Goal: Find specific page/section: Find specific page/section

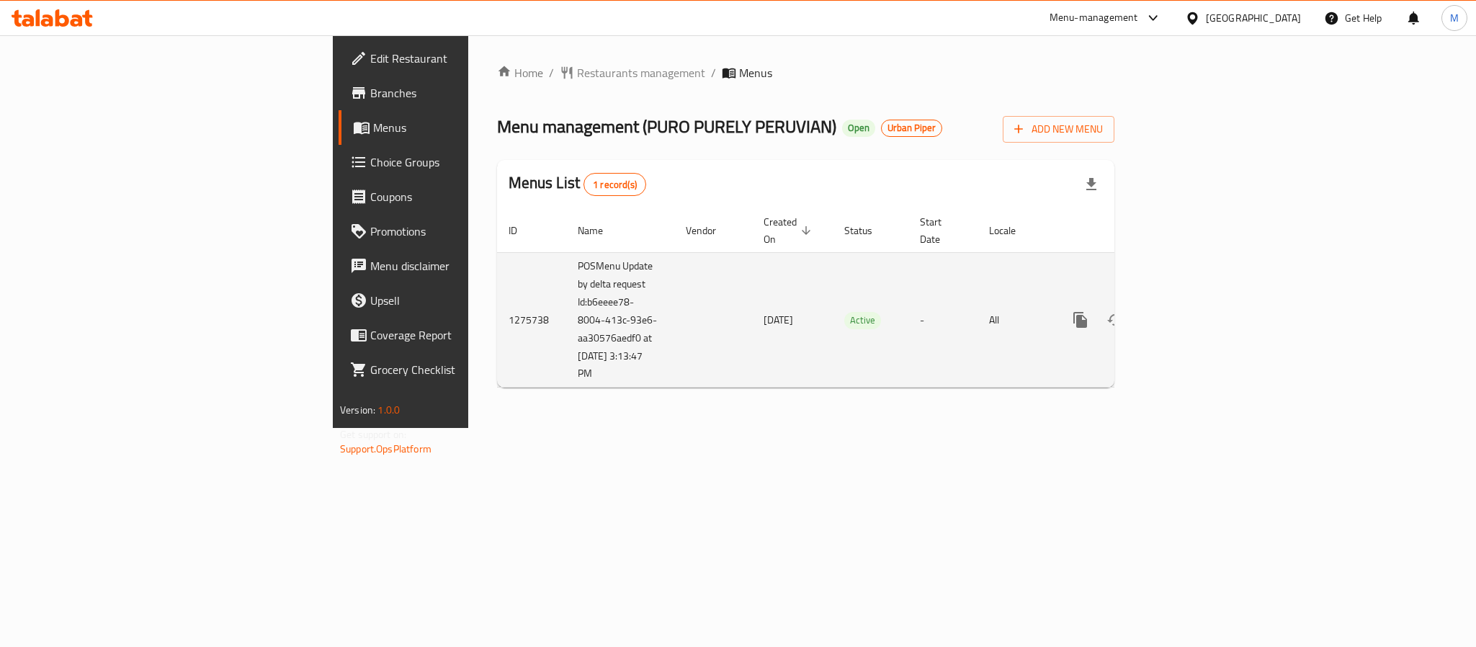
click at [833, 283] on td "Active" at bounding box center [871, 319] width 76 height 135
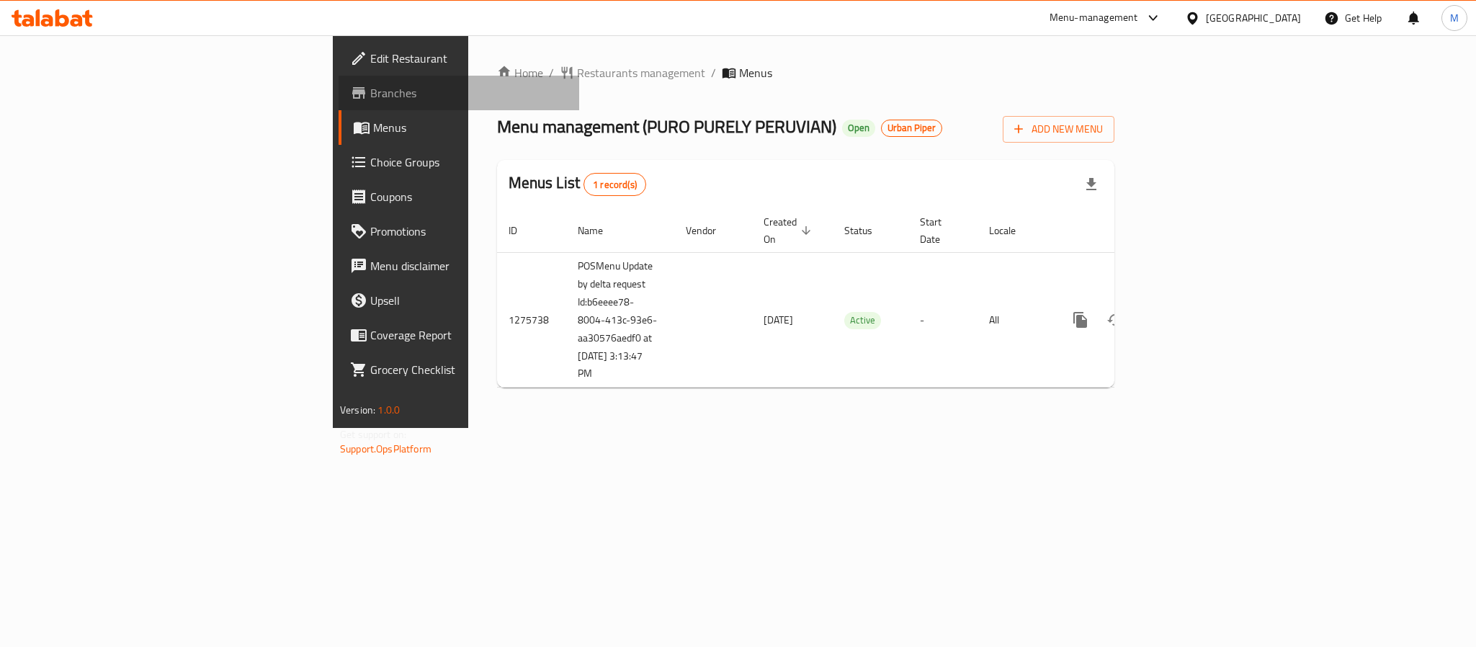
click at [370, 98] on span "Branches" at bounding box center [468, 92] width 197 height 17
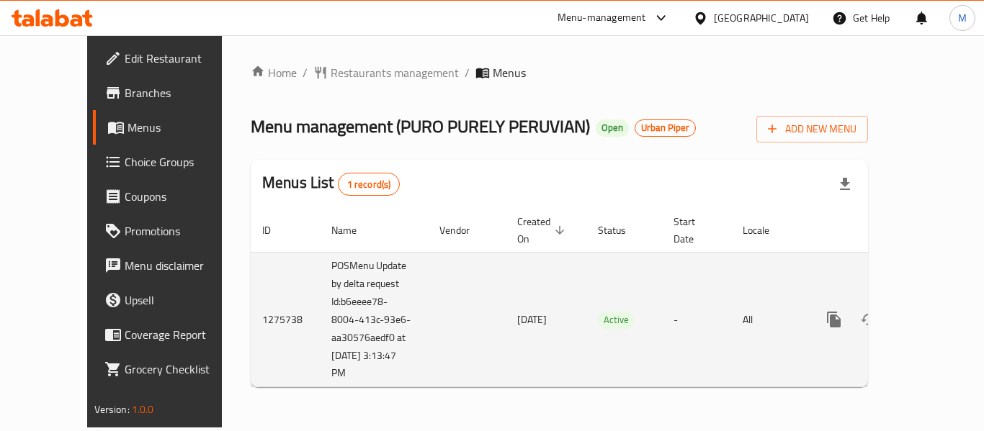
click at [320, 282] on td "POSMenu Update by delta request Id:b6eeee78-8004-413c-93e6-aa30576aedf0 at [DAT…" at bounding box center [374, 319] width 108 height 135
drag, startPoint x: 283, startPoint y: 282, endPoint x: 323, endPoint y: 345, distance: 74.7
click at [323, 345] on td "POSMenu Update by delta request Id:b6eeee78-8004-413c-93e6-aa30576aedf0 at [DAT…" at bounding box center [374, 319] width 108 height 135
click at [320, 286] on td "POSMenu Update by delta request Id:b6eeee78-8004-413c-93e6-aa30576aedf0 at [DAT…" at bounding box center [374, 319] width 108 height 135
click at [320, 284] on td "POSMenu Update by delta request Id:b6eeee78-8004-413c-93e6-aa30576aedf0 at [DAT…" at bounding box center [374, 319] width 108 height 135
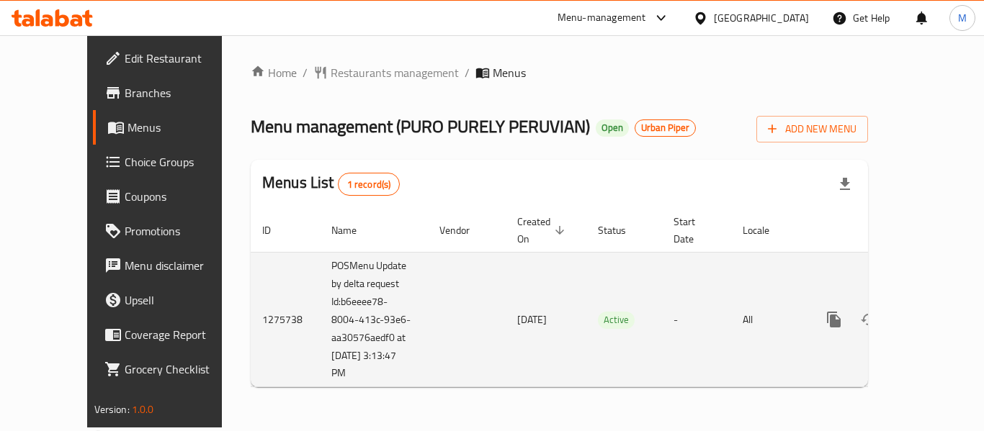
drag, startPoint x: 285, startPoint y: 284, endPoint x: 336, endPoint y: 355, distance: 87.3
click at [336, 355] on td "POSMenu Update by delta request Id:b6eeee78-8004-413c-93e6-aa30576aedf0 at [DAT…" at bounding box center [374, 319] width 108 height 135
copy td "b6eeee78-8004-413c-93e6-aa30576aedf0 at 7/7/2025 3:13:47 PM"
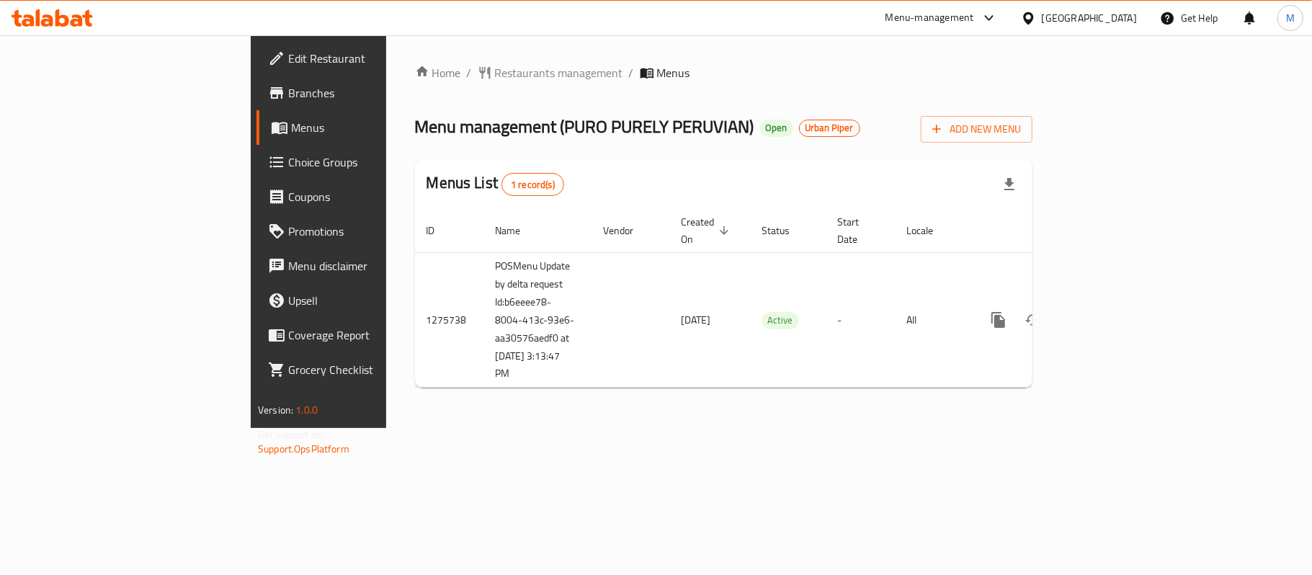
click at [1089, 12] on div "[GEOGRAPHIC_DATA]" at bounding box center [1089, 18] width 95 height 16
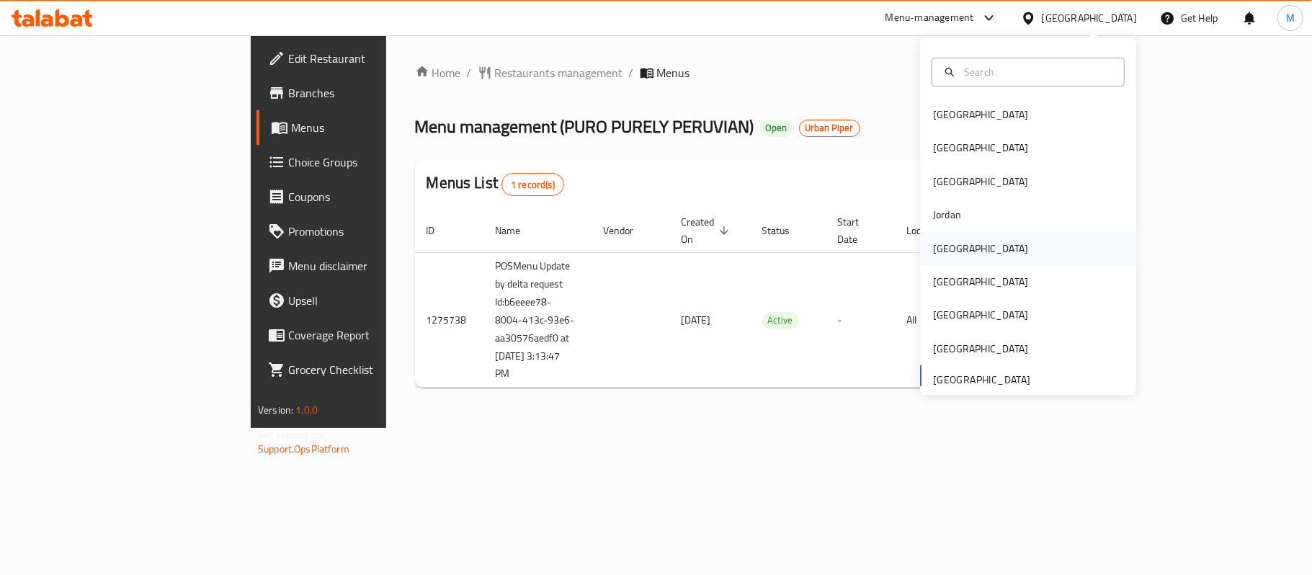
click at [937, 242] on div "Kuwait" at bounding box center [980, 249] width 95 height 16
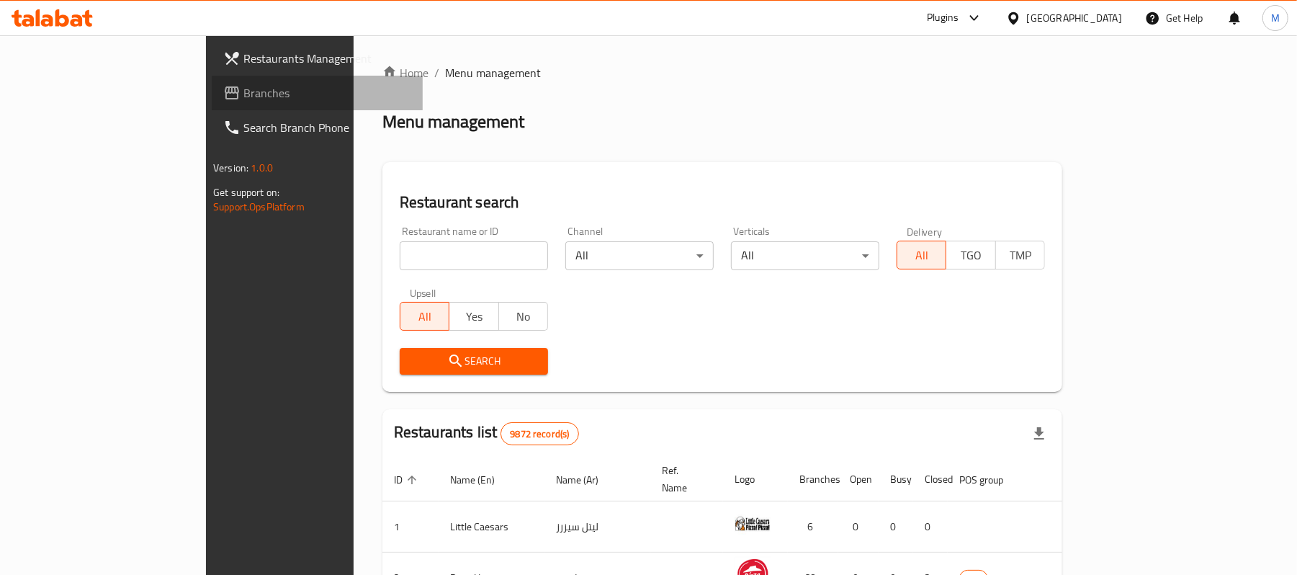
click at [243, 101] on span "Branches" at bounding box center [327, 92] width 168 height 17
